Goal: Use online tool/utility: Utilize a website feature to perform a specific function

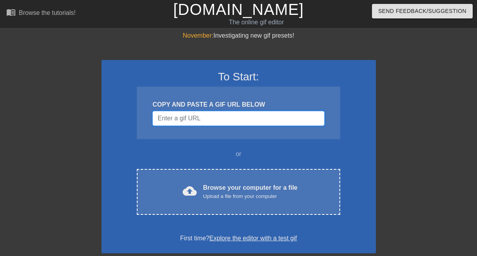
click at [207, 116] on input "Username" at bounding box center [239, 118] width 172 height 15
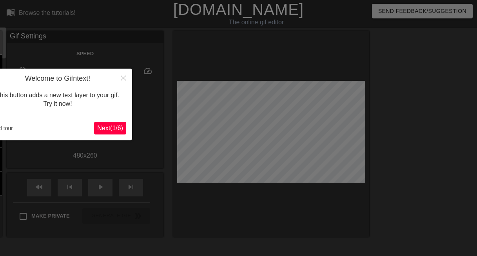
scroll to position [19, 0]
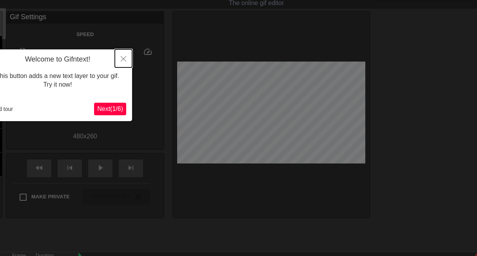
click at [124, 54] on button "Close" at bounding box center [123, 58] width 17 height 18
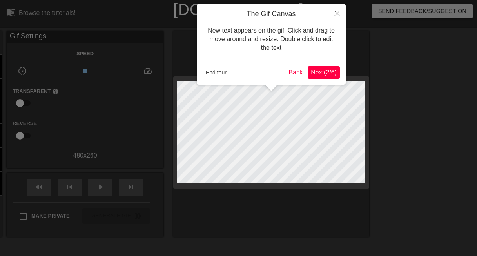
click at [329, 74] on span "Next ( 2 / 6 )" at bounding box center [324, 72] width 26 height 7
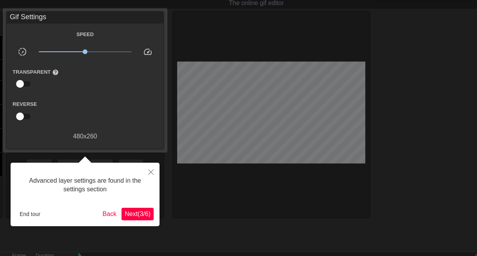
click at [137, 217] on span "Next ( 3 / 6 )" at bounding box center [138, 214] width 26 height 7
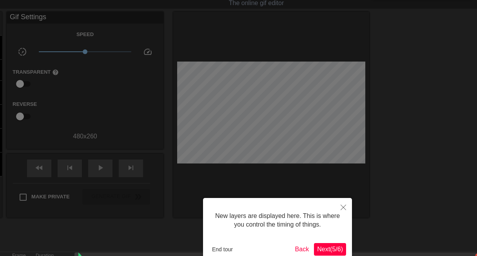
scroll to position [7, 0]
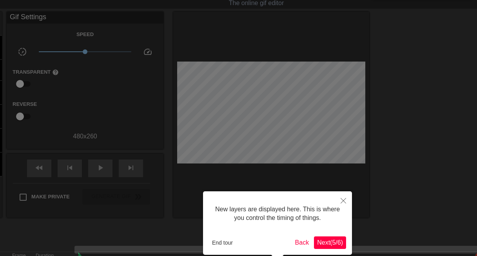
click at [338, 239] on span "Next ( 5 / 6 )" at bounding box center [330, 242] width 26 height 7
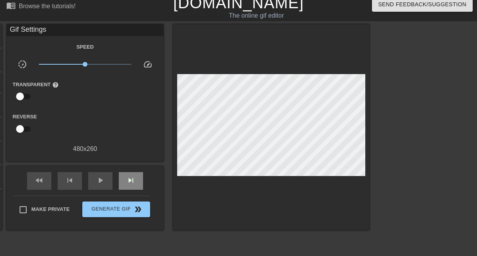
scroll to position [0, 0]
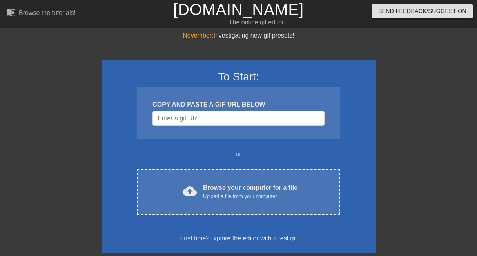
click at [220, 110] on div "COPY AND PASTE A GIF URL BELOW" at bounding box center [238, 113] width 203 height 53
click at [219, 118] on input "Username" at bounding box center [239, 118] width 172 height 15
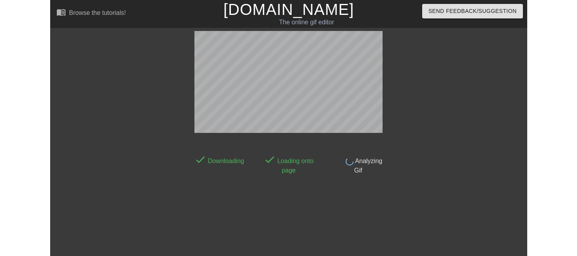
scroll to position [19, 0]
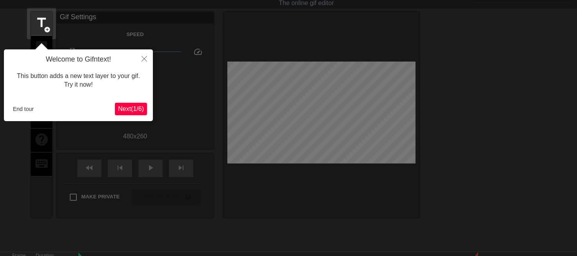
click at [139, 104] on button "Next ( 1 / 6 )" at bounding box center [131, 109] width 32 height 13
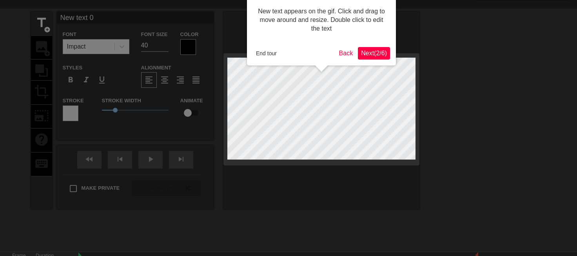
scroll to position [0, 0]
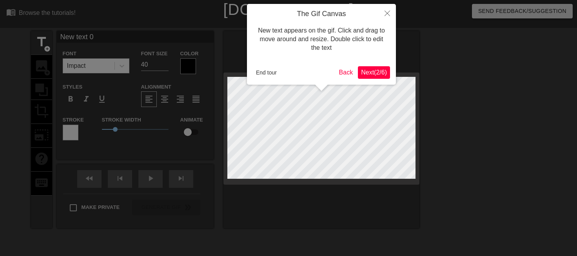
click at [374, 71] on span "Next ( 2 / 6 )" at bounding box center [374, 72] width 26 height 7
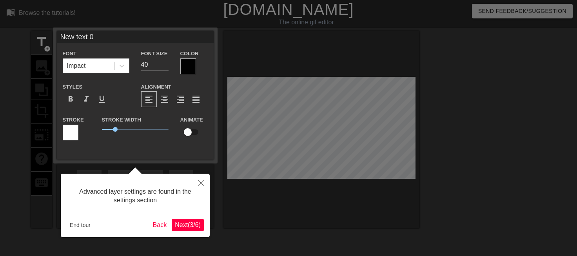
scroll to position [19, 0]
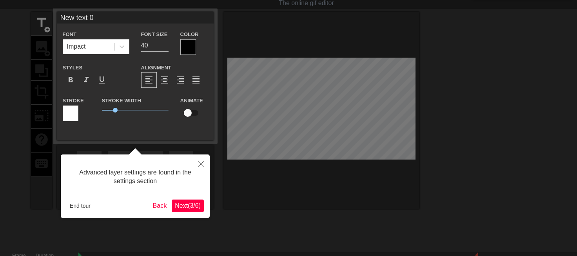
click at [196, 202] on span "Next ( 3 / 6 )" at bounding box center [188, 205] width 26 height 7
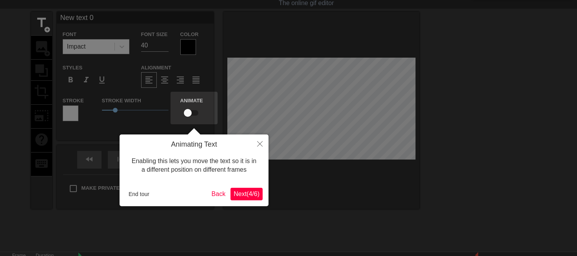
scroll to position [0, 0]
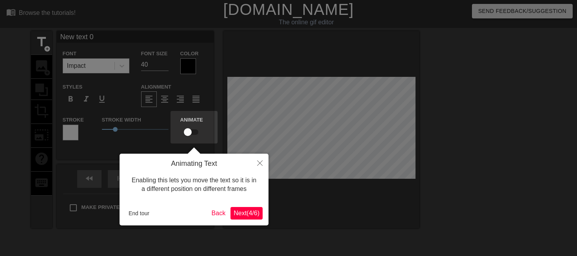
click at [254, 213] on span "Next ( 4 / 6 )" at bounding box center [247, 213] width 26 height 7
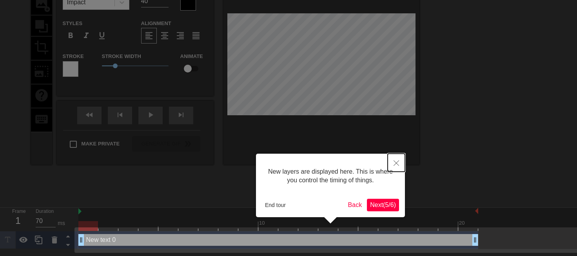
click at [396, 161] on icon "Close" at bounding box center [396, 162] width 5 height 5
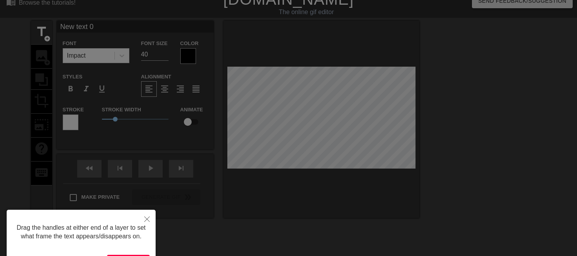
scroll to position [0, 0]
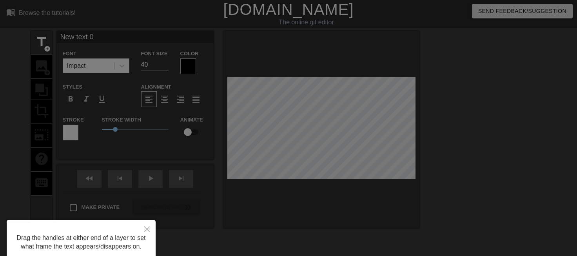
click at [258, 162] on div at bounding box center [288, 158] width 577 height 316
click at [143, 230] on button "Close" at bounding box center [146, 229] width 17 height 18
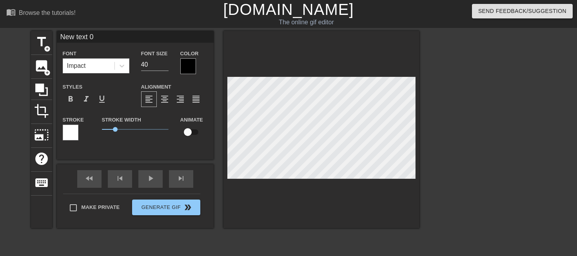
type input "S"
type textarea "S"
type input "Sh"
type textarea "Sh"
type input "Sha"
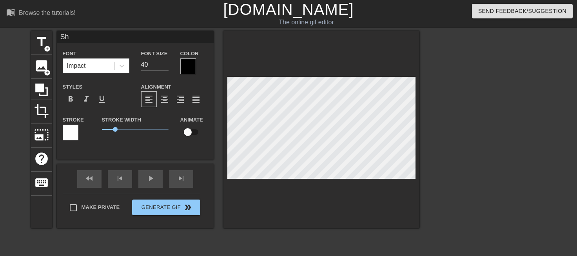
type textarea "Sha"
type input "Shay"
type textarea "Shay"
type input "Shays"
type textarea "Shays"
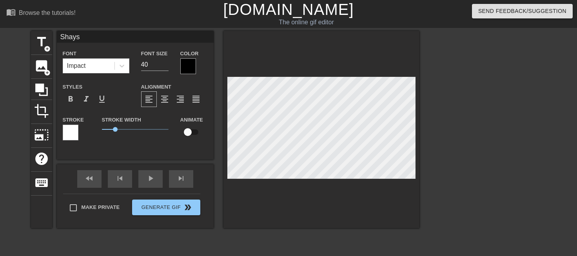
type input "Shayse"
type textarea "Shayse"
type input "Shaysel"
type textarea "Shayselk"
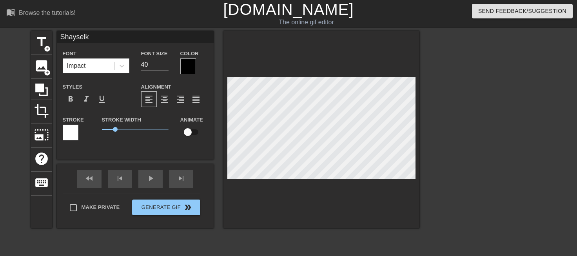
type input "Shaysel"
type textarea "Shaysel"
click at [49, 41] on div "title add_circle" at bounding box center [41, 43] width 21 height 24
type input "m"
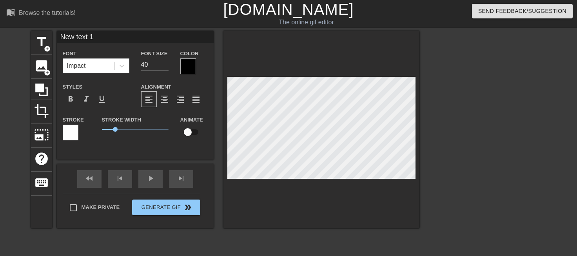
type textarea "m"
type input "mA"
type textarea "mA"
type input "mAE"
type textarea "mAE"
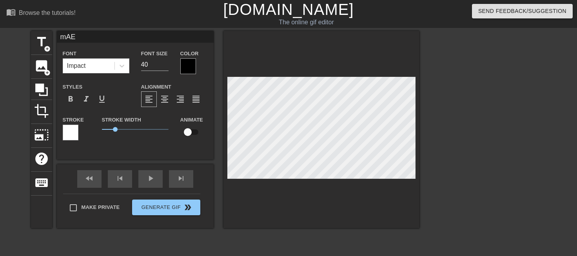
type input "mA"
type textarea "mA"
type input "m"
type textarea "m"
type input "M"
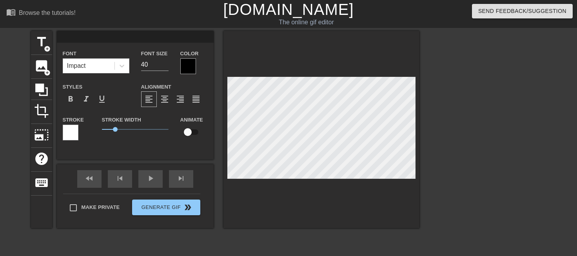
type textarea "M"
type input "Ma"
type textarea "Ma"
type input "Mar"
type textarea "Mar"
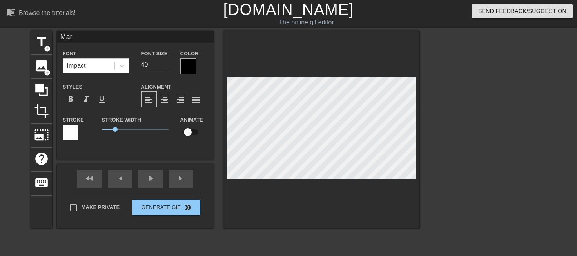
type input "Marr"
type textarea "Marr"
click at [158, 175] on div "fast_rewind skip_previous play_arrow skip_next" at bounding box center [135, 178] width 128 height 29
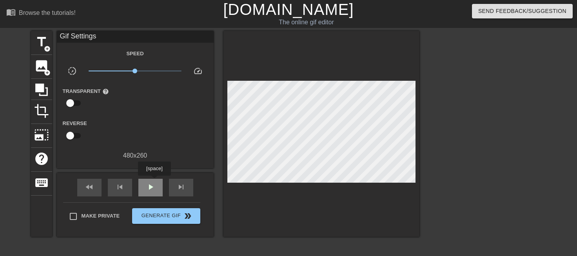
click at [154, 181] on div "play_arrow" at bounding box center [150, 188] width 24 height 18
click at [154, 182] on span "pause" at bounding box center [150, 186] width 9 height 9
click at [42, 39] on span "title" at bounding box center [41, 42] width 15 height 15
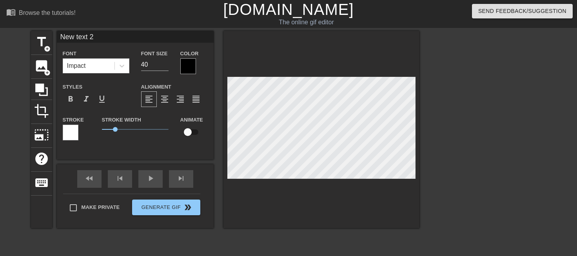
scroll to position [1, 2]
type input "B"
type textarea "B"
type input "Be"
type textarea "Be"
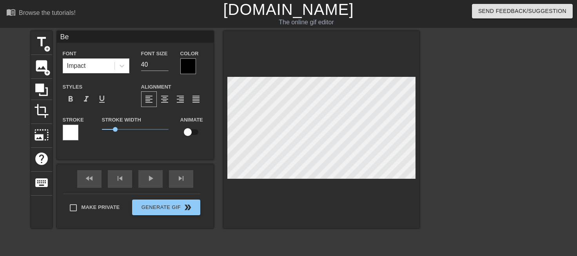
type input "Bei"
type textarea "Bei"
type input "Bein"
type textarea "Bein"
type input "Being"
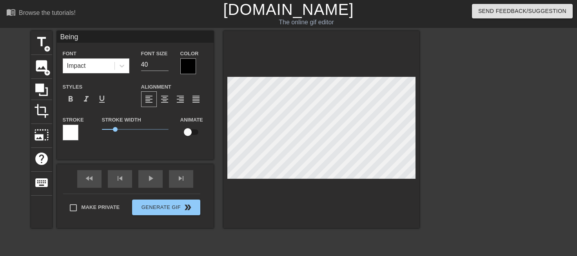
type textarea "Being"
type input "Being"
type textarea "Being"
type input "Being b"
type textarea "Being b"
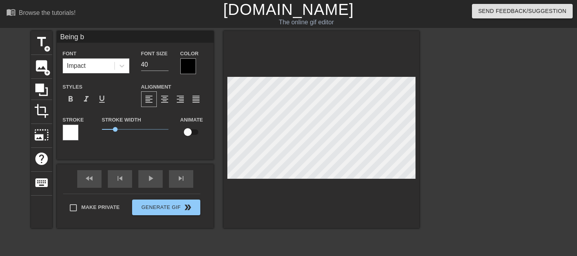
type input "Being br"
type textarea "Being br"
type input "Being bro"
type textarea "Being bro"
type input "Being brok"
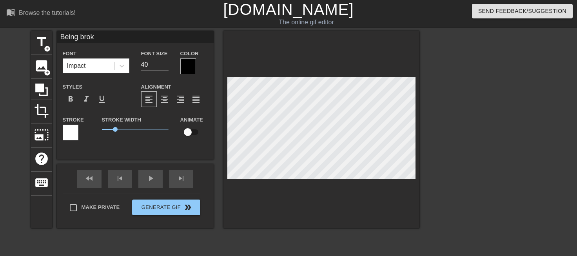
type textarea "Being broke"
type input "Being broke"
type textarea "Being broke"
click at [114, 130] on span "0.95" at bounding box center [114, 129] width 5 height 5
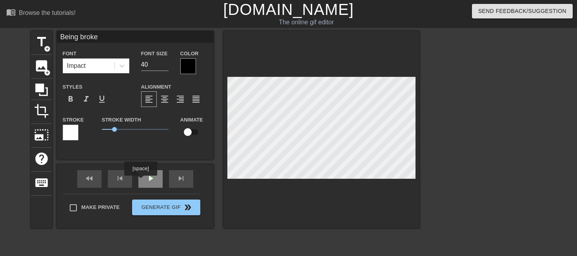
click at [140, 181] on div "play_arrow" at bounding box center [150, 179] width 24 height 18
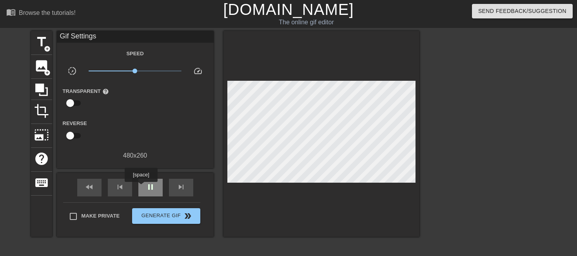
click at [142, 187] on div "pause" at bounding box center [150, 188] width 24 height 18
click at [142, 181] on div "play_arrow" at bounding box center [150, 188] width 24 height 18
click at [150, 183] on span "pause" at bounding box center [150, 186] width 9 height 9
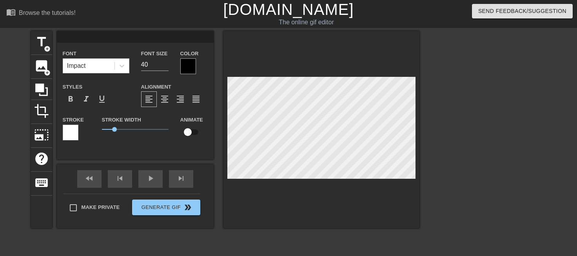
scroll to position [1, 1]
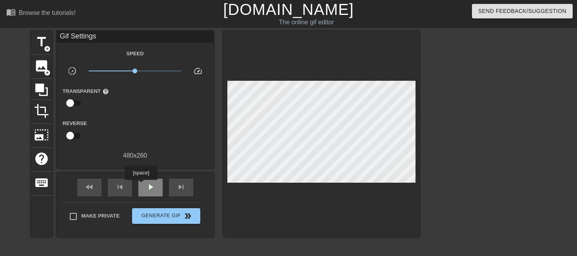
click at [141, 185] on div "play_arrow" at bounding box center [150, 188] width 24 height 18
click at [141, 185] on div "pause" at bounding box center [150, 188] width 24 height 18
click at [141, 185] on div "play_arrow" at bounding box center [150, 188] width 24 height 18
click at [141, 185] on div "pause" at bounding box center [150, 188] width 24 height 18
click at [33, 38] on div "title add_circle" at bounding box center [41, 43] width 21 height 24
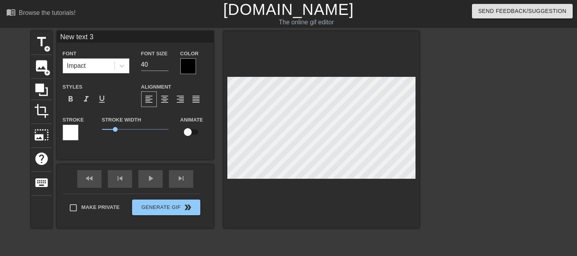
paste textarea "Being broke"
type input "New Being broke 3"
type textarea "New Being broke 3"
paste textarea "Being broke"
type input "Being broke"
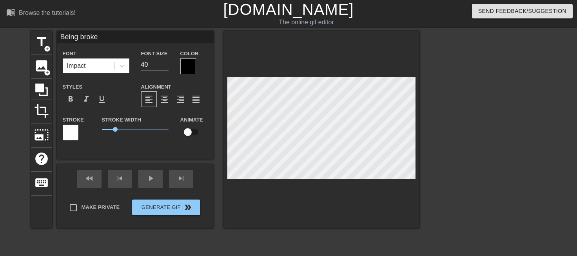
type textarea "Being broke"
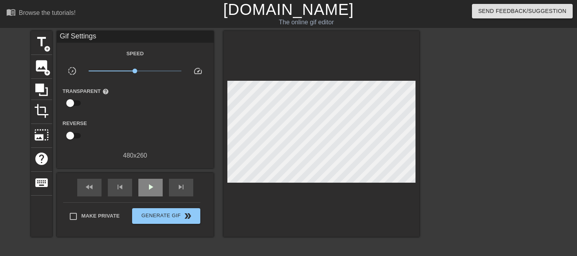
click at [149, 175] on div "fast_rewind skip_previous play_arrow skip_next" at bounding box center [135, 187] width 128 height 29
click at [149, 182] on span "play_arrow" at bounding box center [150, 186] width 9 height 9
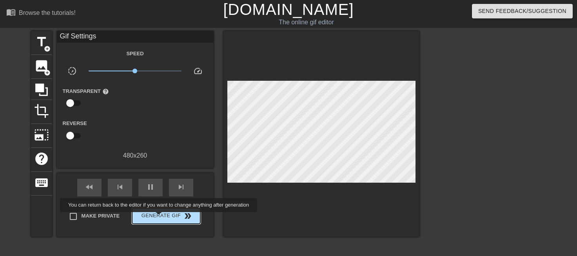
click at [160, 218] on span "Generate Gif double_arrow" at bounding box center [166, 215] width 62 height 9
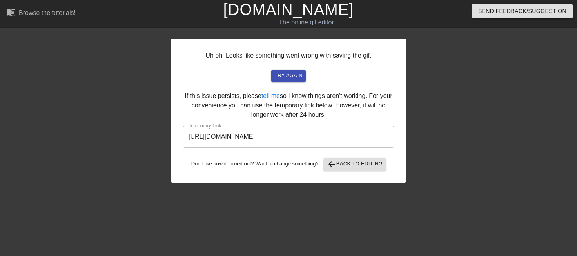
click at [346, 136] on input "https://www.gifntext.com/temp_generations/f5juiuJ8.gif" at bounding box center [288, 137] width 211 height 22
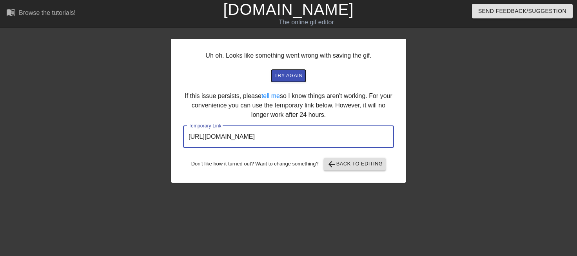
click at [289, 71] on button "try again" at bounding box center [288, 76] width 35 height 12
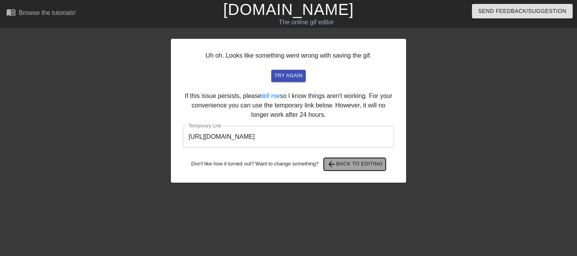
drag, startPoint x: 300, startPoint y: 103, endPoint x: 328, endPoint y: 167, distance: 70.6
click at [328, 167] on span "arrow_back" at bounding box center [331, 164] width 9 height 9
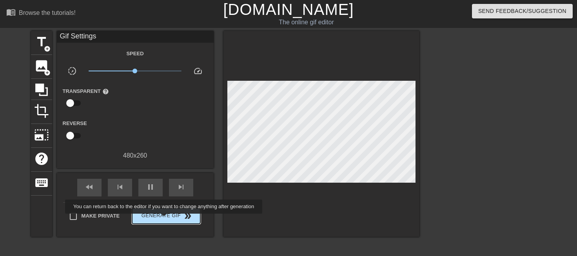
click at [167, 218] on span "Generate Gif double_arrow" at bounding box center [166, 215] width 62 height 9
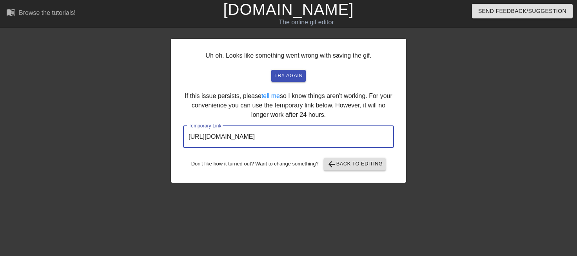
drag, startPoint x: 354, startPoint y: 142, endPoint x: 145, endPoint y: 141, distance: 208.6
click at [145, 141] on div "Uh oh. Looks like something went wrong with saving the gif. try again If this i…" at bounding box center [288, 148] width 577 height 235
